Goal: Complete application form

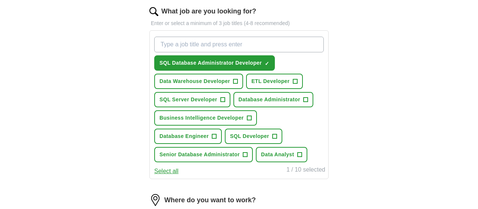
scroll to position [246, 0]
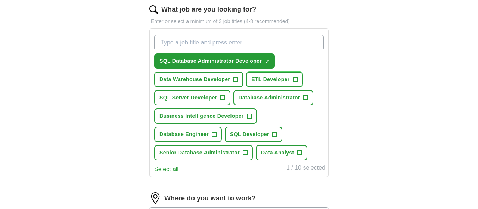
click at [284, 78] on span "ETL Developer" at bounding box center [270, 79] width 38 height 8
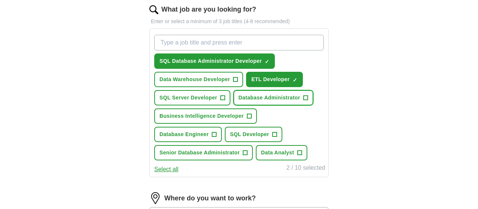
click at [277, 97] on span "Database Administrator" at bounding box center [270, 98] width 62 height 8
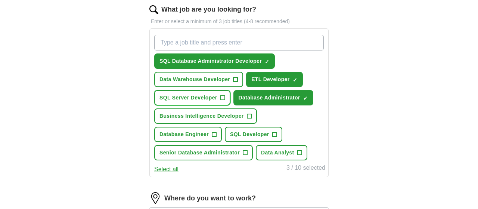
click at [188, 97] on span "SQL Server Developer" at bounding box center [188, 98] width 58 height 8
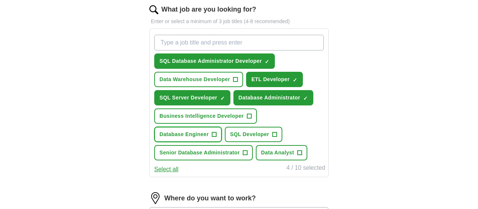
click at [178, 134] on span "Database Engineer" at bounding box center [183, 134] width 49 height 8
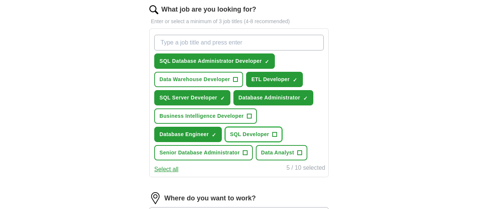
click at [240, 133] on span "SQL Developer" at bounding box center [249, 134] width 39 height 8
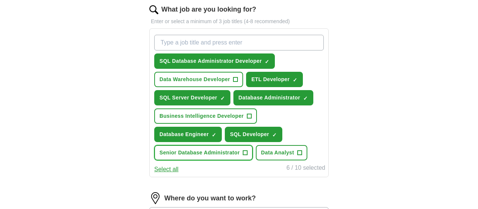
click at [217, 153] on span "Senior Database Administrator" at bounding box center [199, 153] width 80 height 8
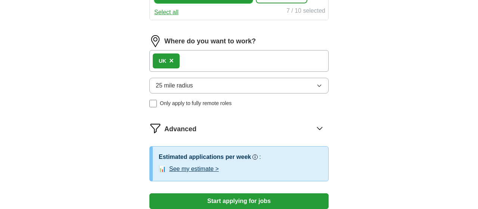
scroll to position [404, 0]
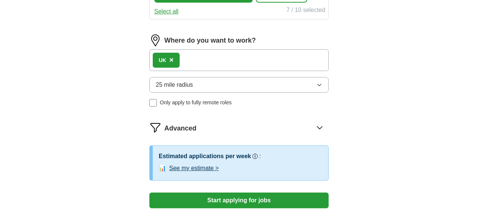
click at [322, 82] on icon "button" at bounding box center [319, 85] width 6 height 6
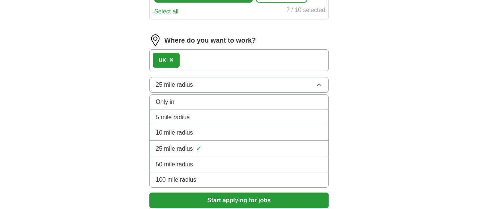
click at [191, 160] on span "50 mile radius" at bounding box center [174, 164] width 37 height 9
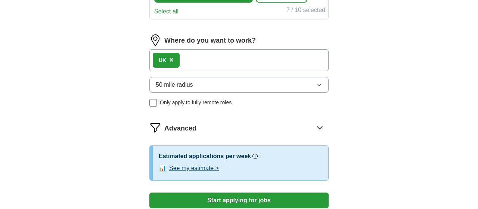
click at [320, 84] on icon "button" at bounding box center [318, 85] width 3 height 2
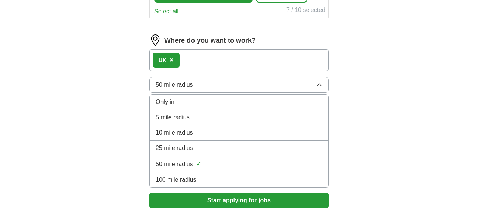
click at [180, 181] on li "100 mile radius" at bounding box center [239, 179] width 178 height 15
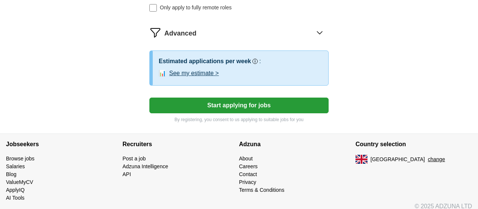
scroll to position [504, 0]
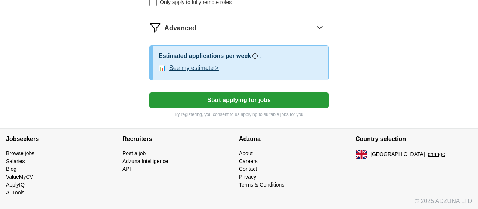
click at [242, 100] on button "Start applying for jobs" at bounding box center [238, 100] width 179 height 16
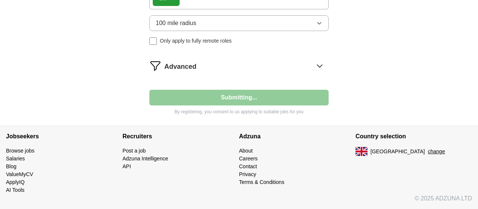
scroll to position [463, 0]
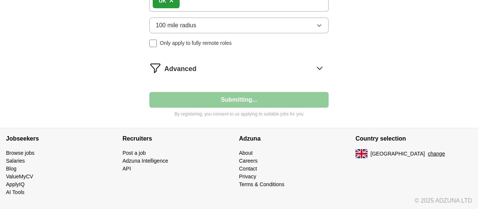
select select "**"
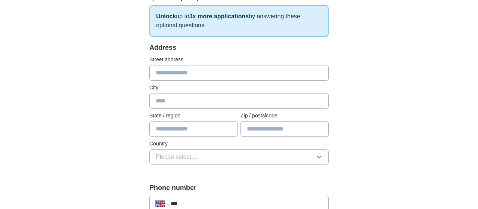
scroll to position [128, 0]
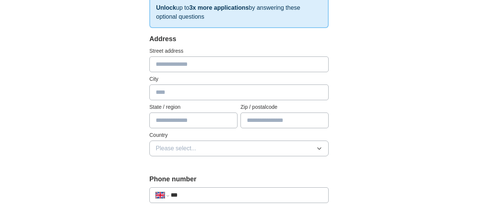
click at [169, 64] on input "text" at bounding box center [238, 64] width 179 height 16
type input "**********"
type input "****"
type input "********"
click at [184, 148] on span "Please select..." at bounding box center [176, 148] width 41 height 9
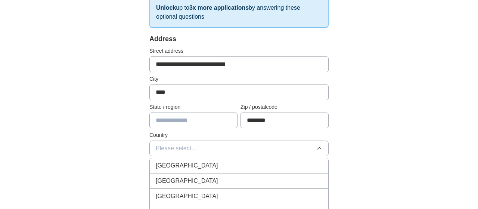
click at [179, 166] on span "[GEOGRAPHIC_DATA]" at bounding box center [187, 165] width 62 height 9
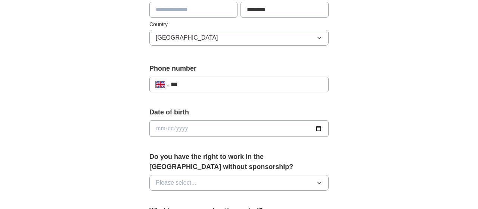
scroll to position [272, 0]
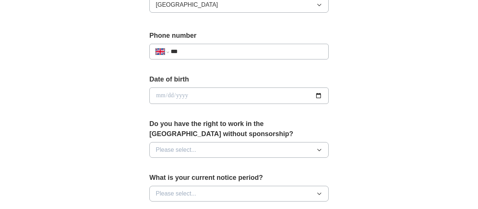
click at [196, 52] on input "***" at bounding box center [247, 51] width 152 height 9
type input "**********"
click at [172, 90] on input "date" at bounding box center [238, 95] width 179 height 16
type input "**********"
click at [318, 147] on icon "button" at bounding box center [319, 150] width 6 height 6
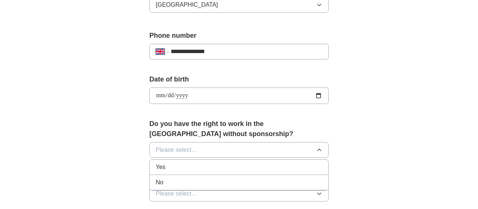
click at [202, 165] on div "Yes" at bounding box center [239, 166] width 167 height 9
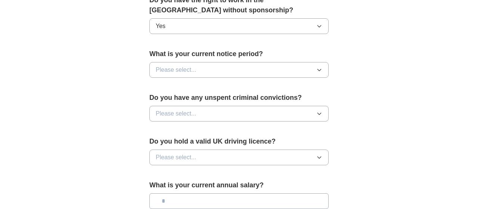
scroll to position [397, 0]
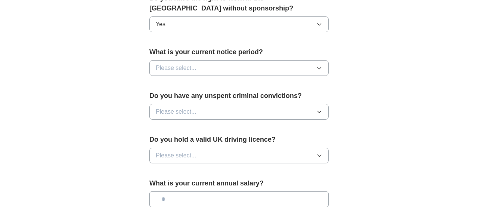
click at [321, 66] on icon "button" at bounding box center [319, 68] width 6 height 6
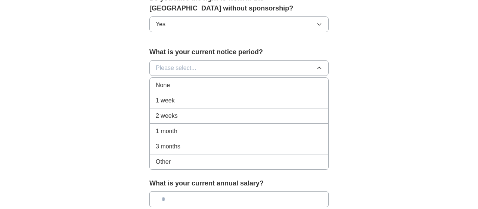
click at [165, 82] on span "None" at bounding box center [163, 85] width 14 height 9
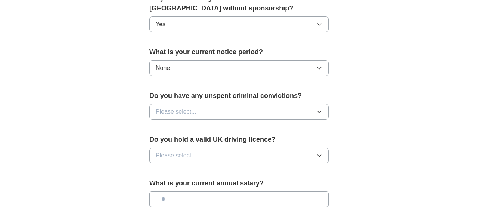
click at [319, 109] on icon "button" at bounding box center [319, 112] width 6 height 6
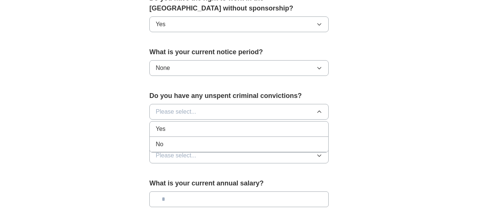
click at [156, 140] on span "No" at bounding box center [159, 144] width 7 height 9
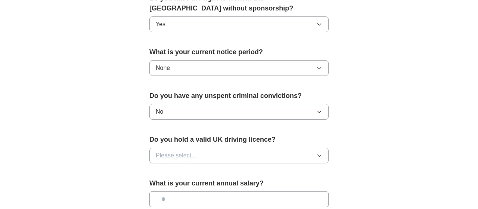
click at [319, 152] on icon "button" at bounding box center [319, 155] width 6 height 6
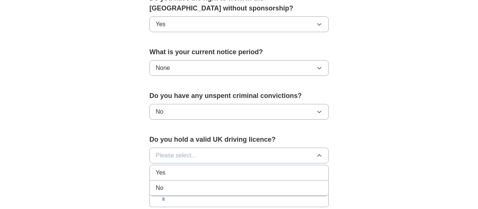
click at [167, 172] on div "Yes" at bounding box center [239, 172] width 167 height 9
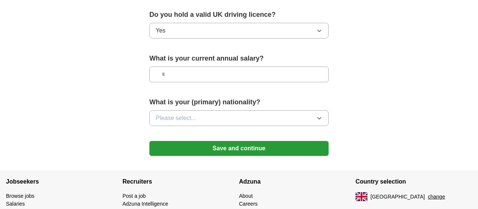
scroll to position [523, 0]
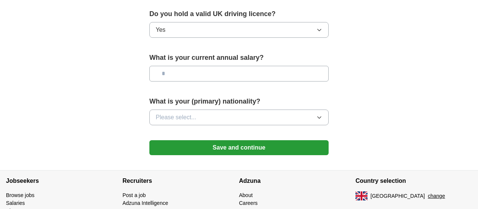
click at [167, 71] on input "text" at bounding box center [238, 74] width 179 height 16
type input "*******"
click at [318, 117] on button "Please select..." at bounding box center [238, 117] width 179 height 16
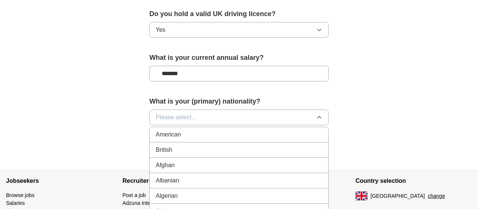
click at [200, 147] on div "British" at bounding box center [239, 149] width 167 height 9
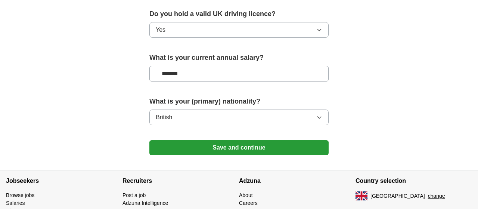
click at [235, 145] on button "Save and continue" at bounding box center [238, 147] width 179 height 15
